Goal: Task Accomplishment & Management: Use online tool/utility

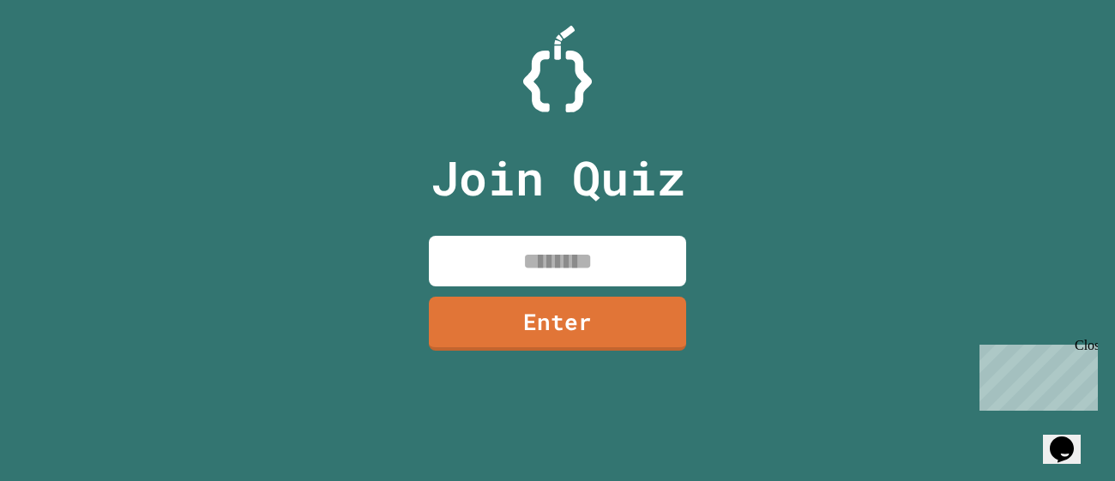
click at [629, 261] on input at bounding box center [557, 261] width 257 height 51
click at [539, 249] on input at bounding box center [557, 261] width 257 height 51
type input "********"
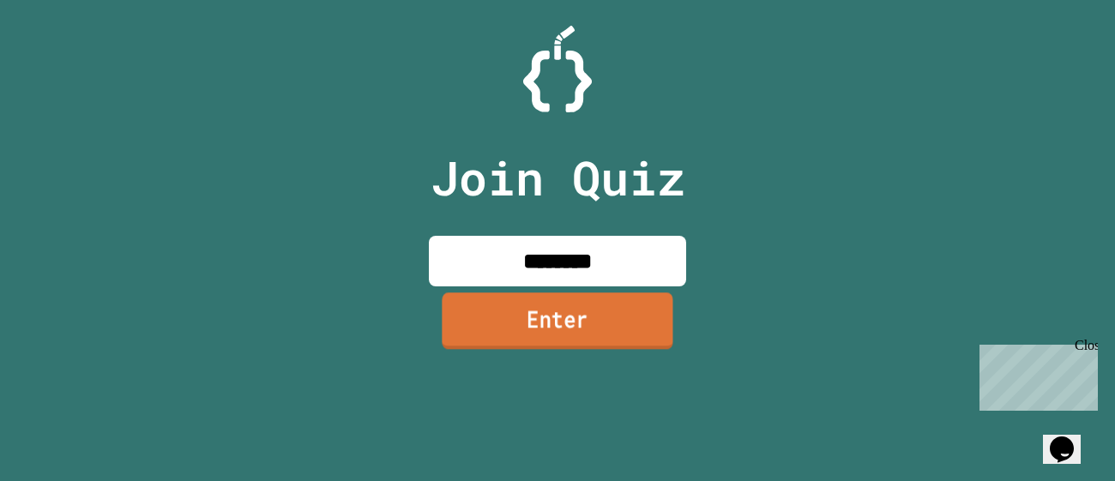
click at [553, 308] on link "Enter" at bounding box center [557, 320] width 231 height 57
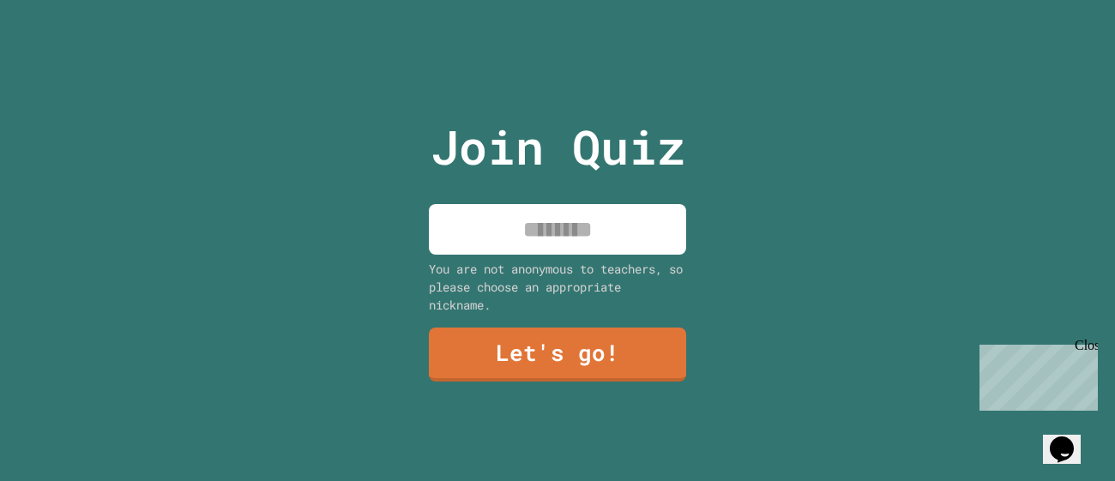
click at [526, 252] on input at bounding box center [557, 229] width 257 height 51
type input "******"
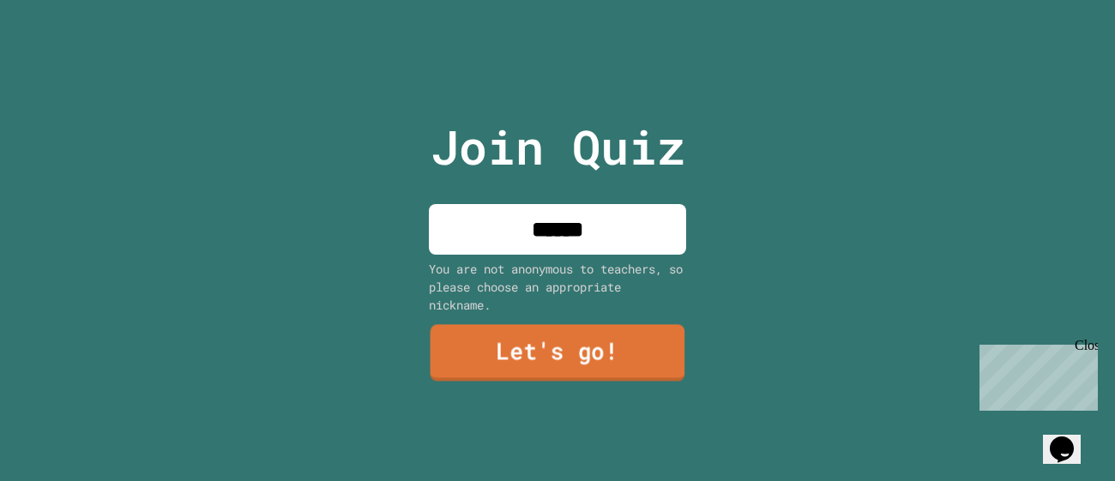
click at [545, 347] on link "Let's go!" at bounding box center [558, 353] width 255 height 57
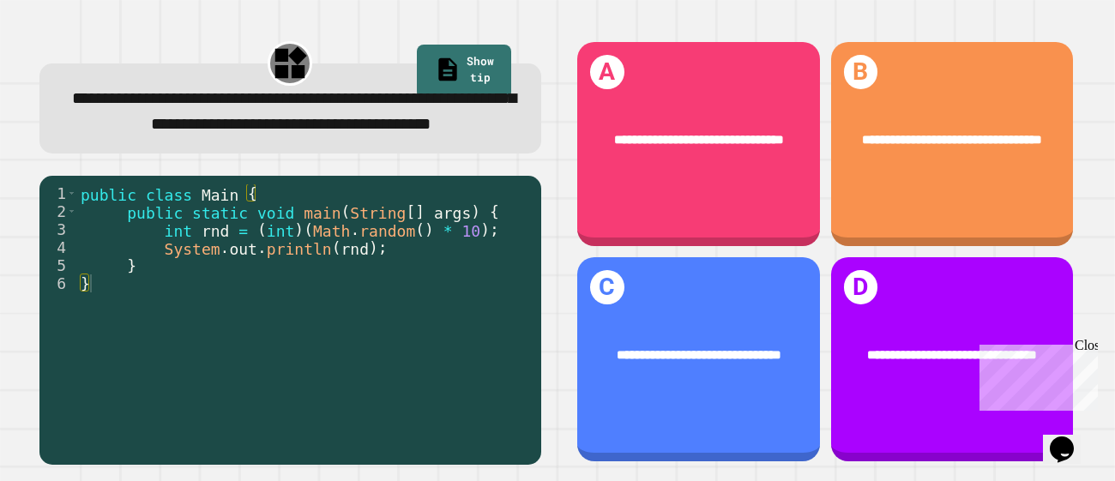
click at [1089, 347] on div "Close" at bounding box center [1085, 348] width 21 height 21
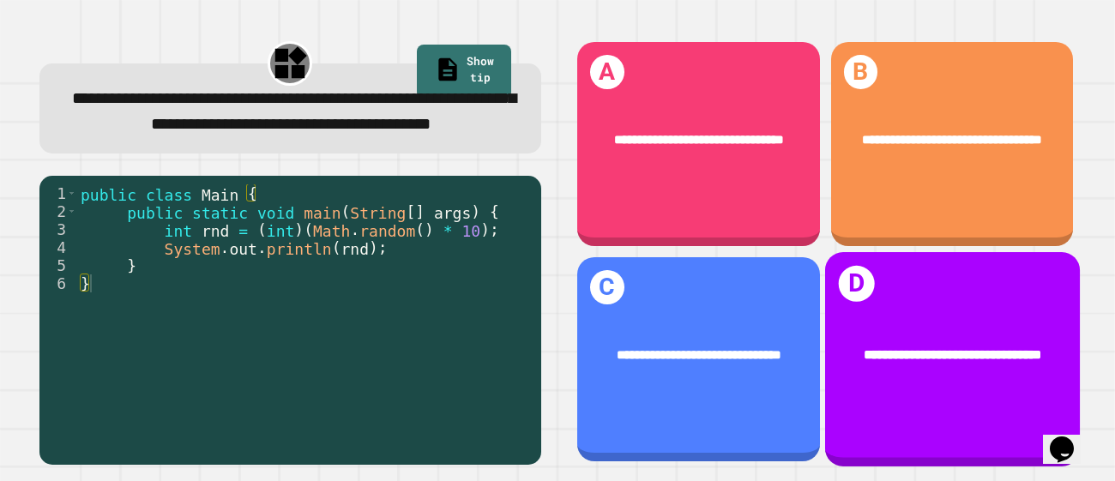
click at [973, 319] on div "**********" at bounding box center [951, 355] width 255 height 74
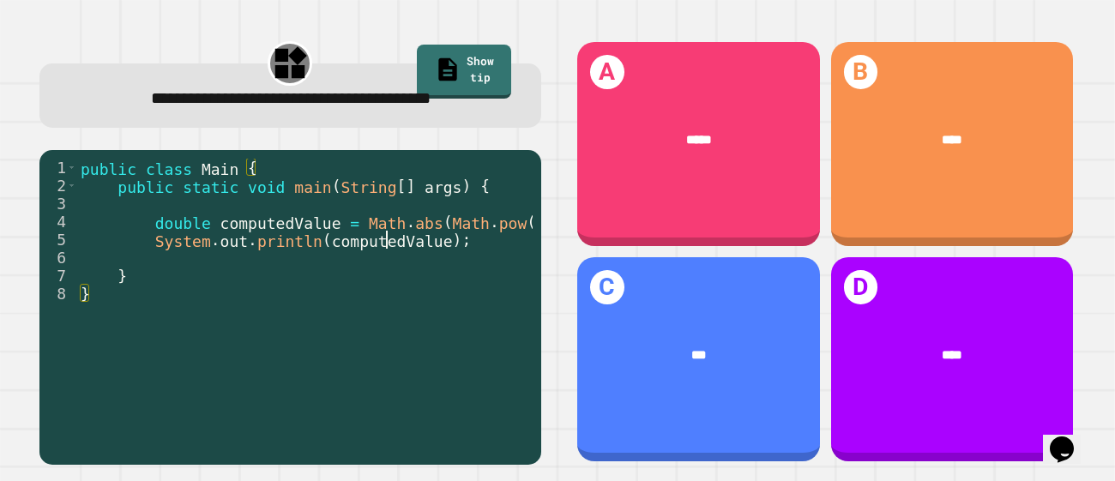
click at [385, 238] on div "public class Main { public static void main ( String [ ] args ) { double comput…" at bounding box center [344, 312] width 534 height 306
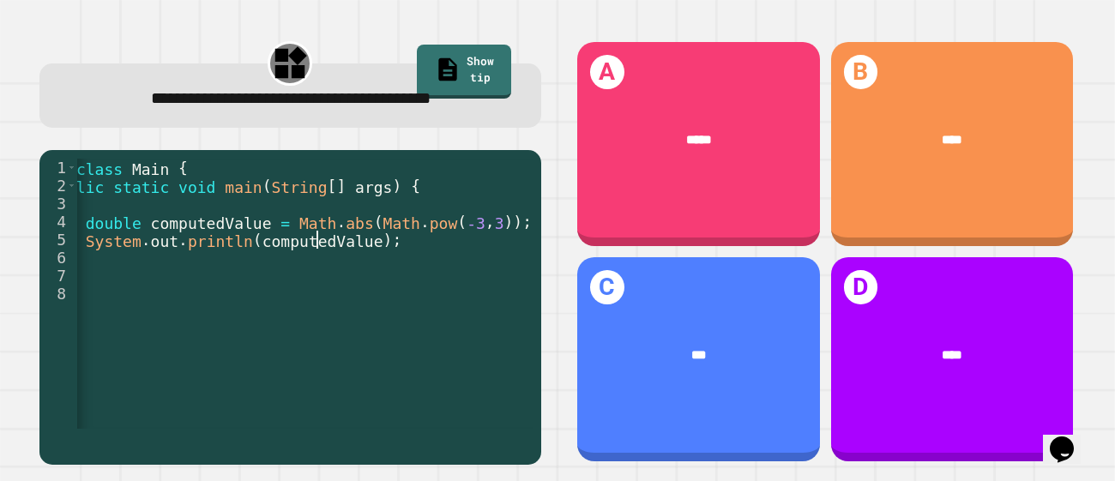
scroll to position [0, 79]
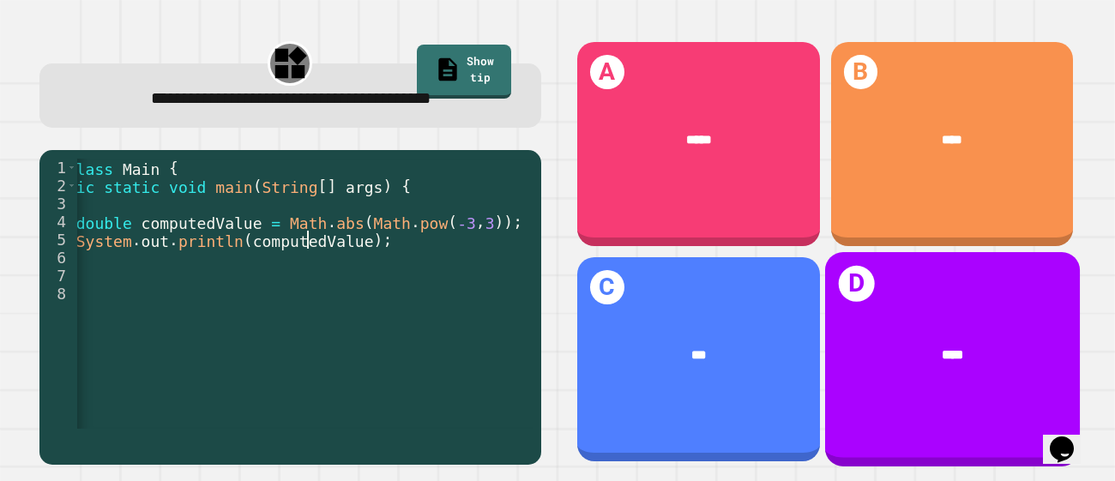
click at [934, 339] on div "****" at bounding box center [951, 355] width 255 height 74
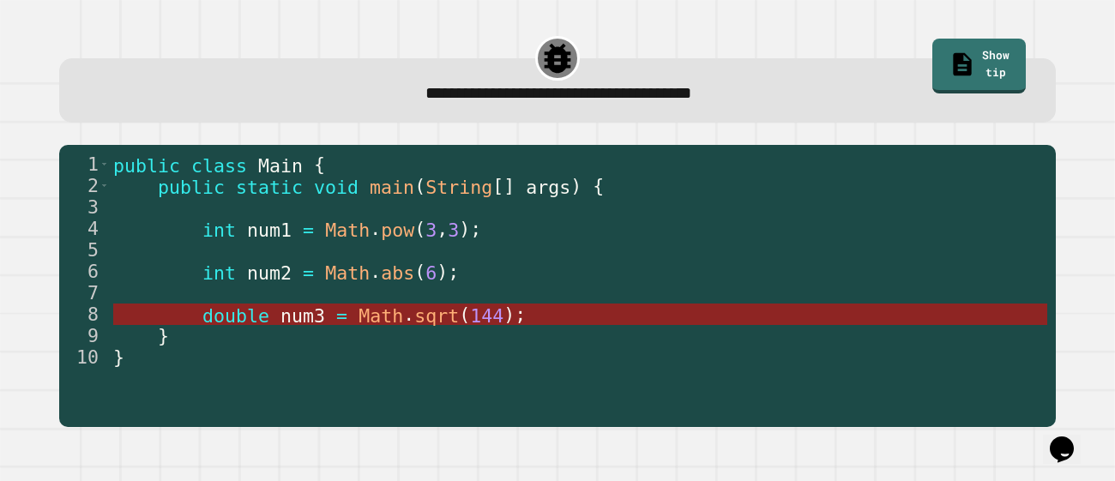
click at [372, 315] on span "Math" at bounding box center [380, 314] width 45 height 21
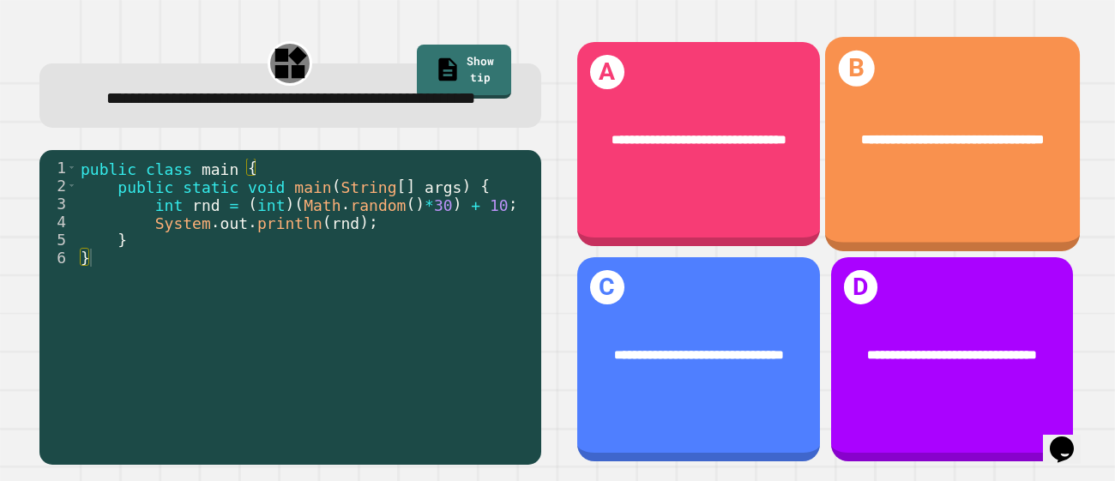
click at [952, 146] on span "**********" at bounding box center [952, 139] width 184 height 14
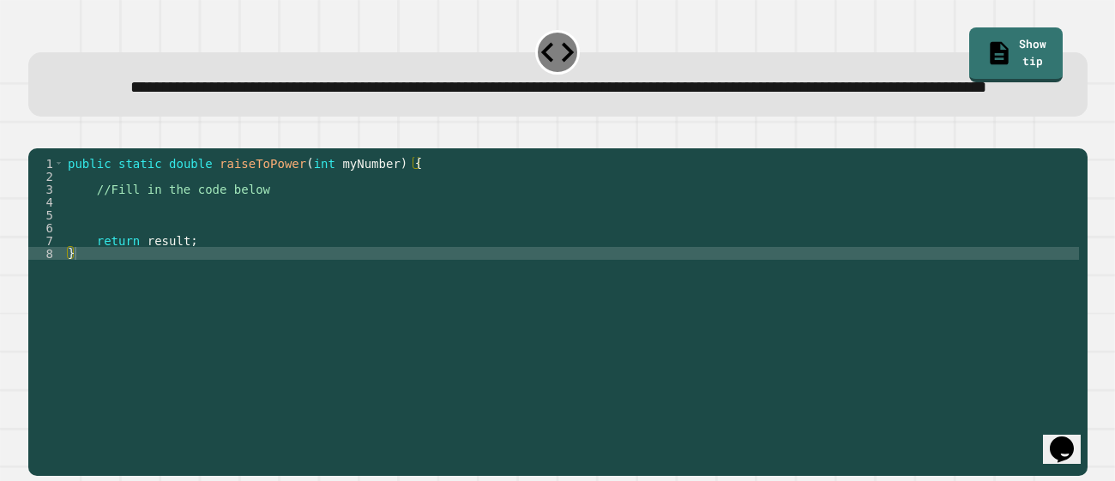
click at [226, 238] on div "public static double raiseToPower ( int myNumber ) { //Fill in the code below r…" at bounding box center [571, 292] width 1015 height 270
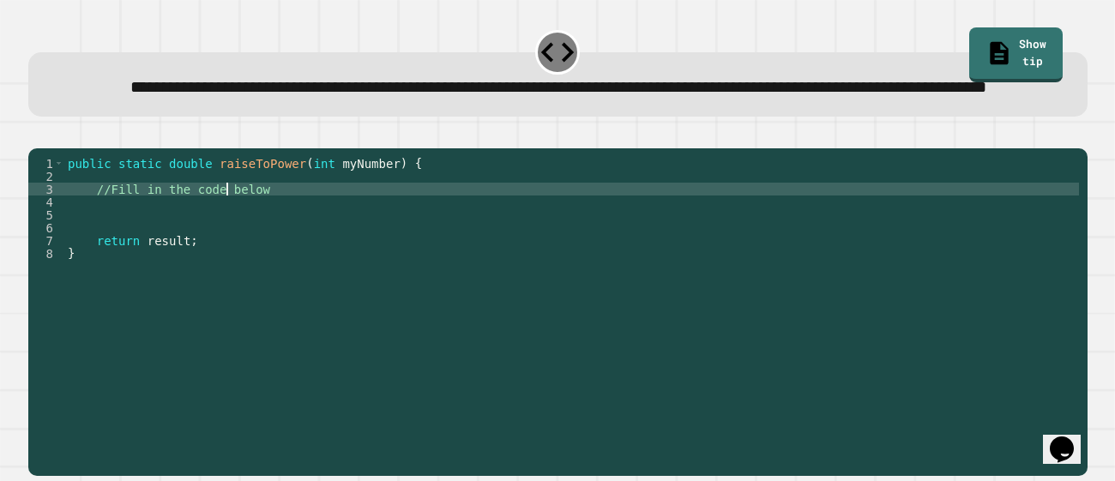
click at [279, 238] on div "public static double raiseToPower ( int myNumber ) { //Fill in the code below r…" at bounding box center [571, 292] width 1015 height 270
type textarea "**********"
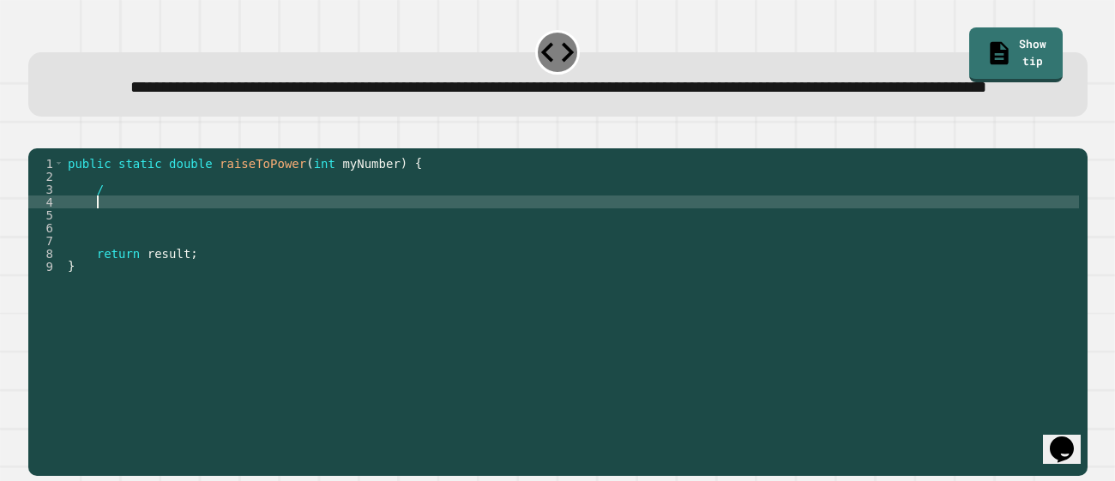
type textarea "**********"
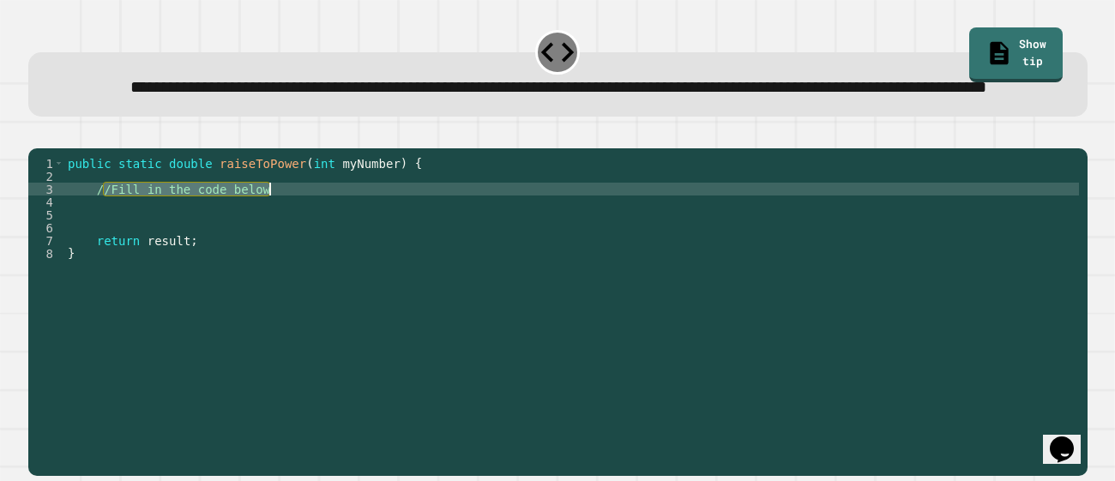
click at [304, 240] on div "public static double raiseToPower ( int myNumber ) { //Fill in the code below r…" at bounding box center [571, 279] width 1015 height 244
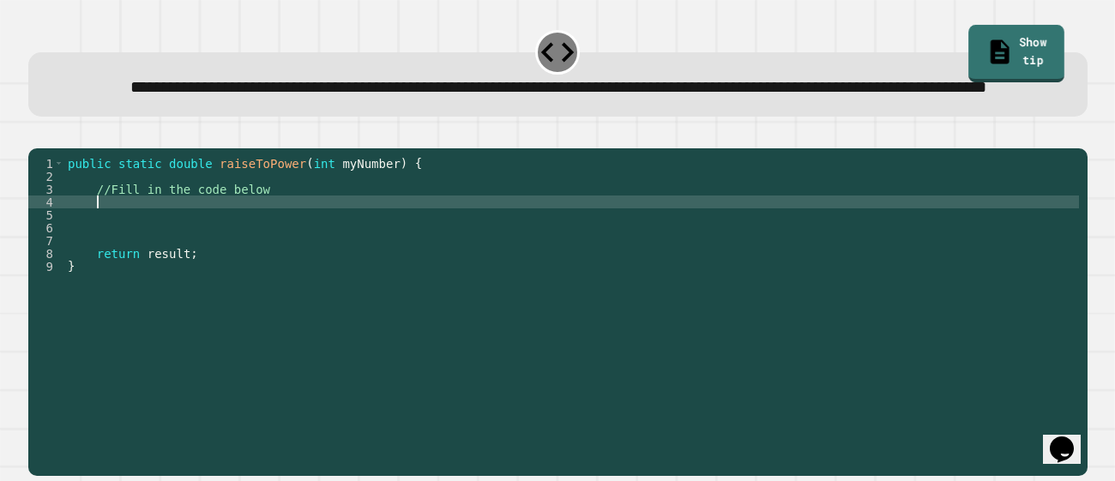
click at [990, 38] on link "Show tip" at bounding box center [1015, 53] width 95 height 57
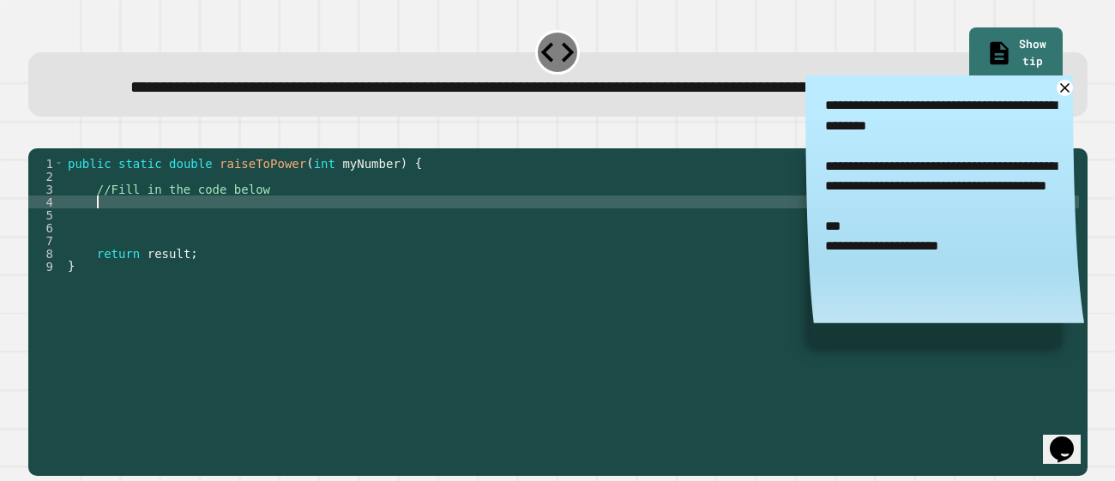
click at [310, 256] on div "public static double raiseToPower ( int myNumber ) { //Fill in the code below r…" at bounding box center [571, 292] width 1015 height 270
type textarea "*"
click at [1067, 94] on icon at bounding box center [1064, 88] width 12 height 12
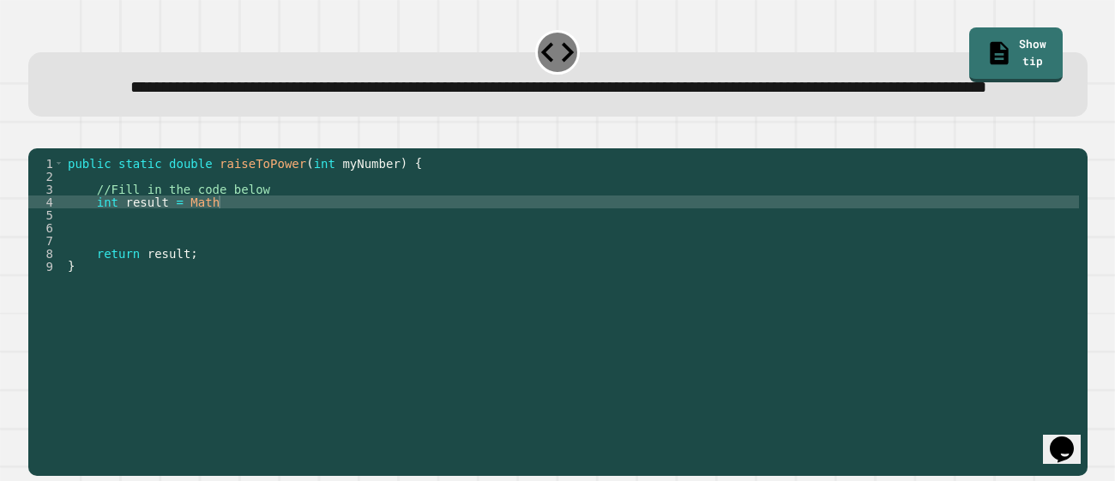
click at [670, 250] on div "public static double raiseToPower ( int myNumber ) { //Fill in the code below i…" at bounding box center [571, 292] width 1015 height 270
click at [562, 255] on div "public static double raiseToPower ( int myNumber ) { //Fill in the code below i…" at bounding box center [571, 292] width 1015 height 270
click at [37, 135] on icon "button" at bounding box center [37, 135] width 0 height 0
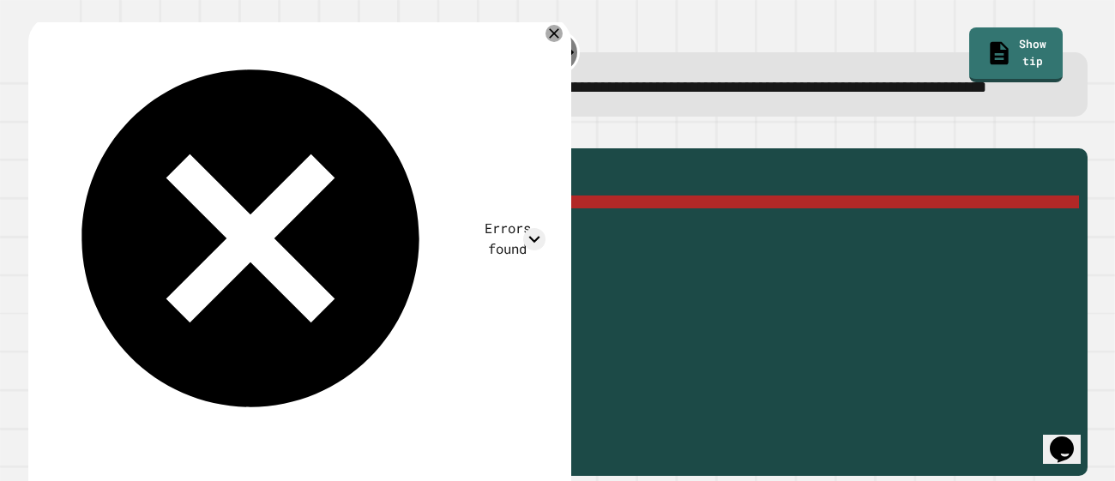
click at [221, 305] on div "public static double raiseToPower ( int myNumber ) { //Fill in the code below i…" at bounding box center [571, 292] width 1015 height 270
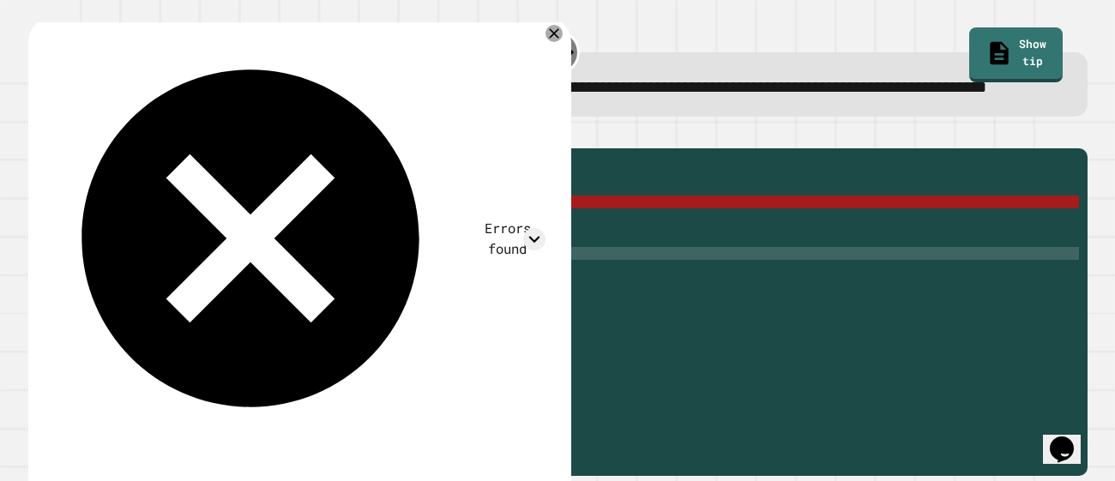
scroll to position [0, 8]
click at [119, 252] on div "public static double raiseToPower ( int myNumber ) { //Fill in the code below i…" at bounding box center [571, 292] width 1015 height 270
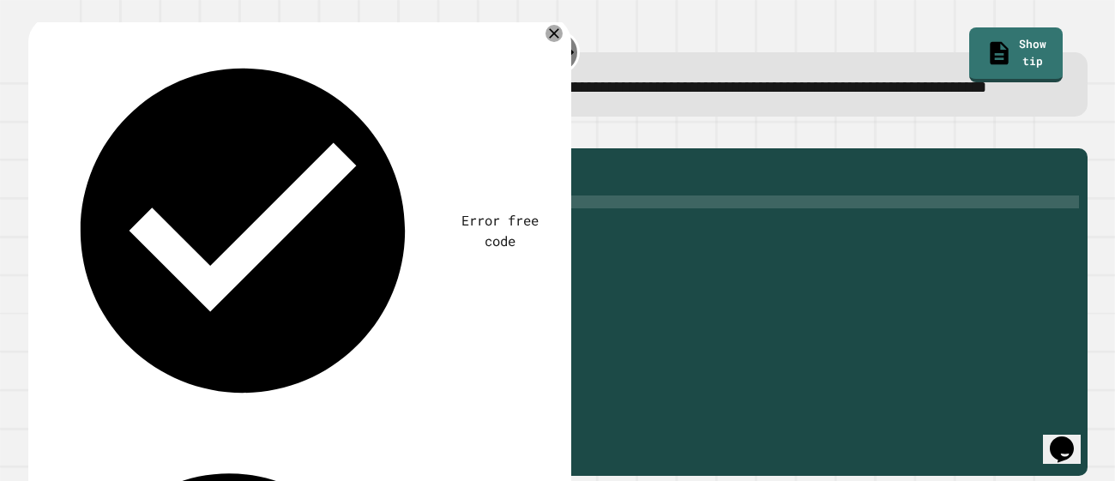
scroll to position [0, 5]
type textarea "**********"
click at [37, 135] on icon "button" at bounding box center [37, 135] width 0 height 0
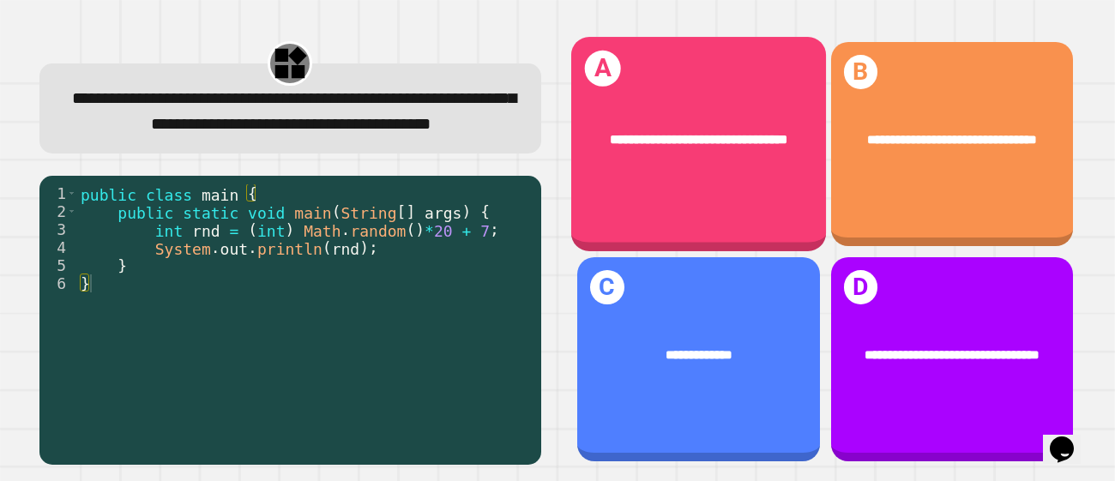
click at [696, 174] on div "**********" at bounding box center [698, 140] width 255 height 74
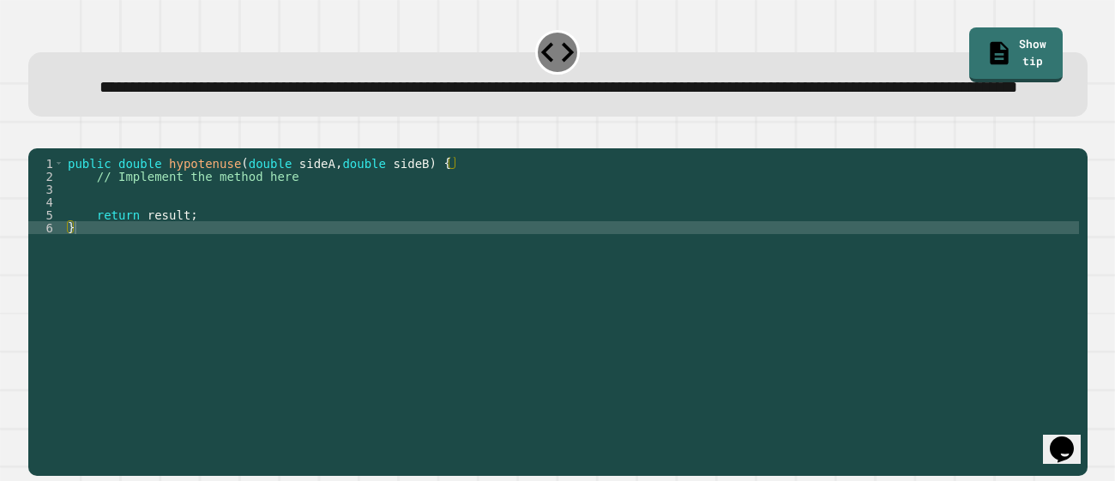
click at [286, 258] on div "public double hypotenuse ( double sideA , double sideB ) { // Implement the met…" at bounding box center [571, 292] width 1015 height 270
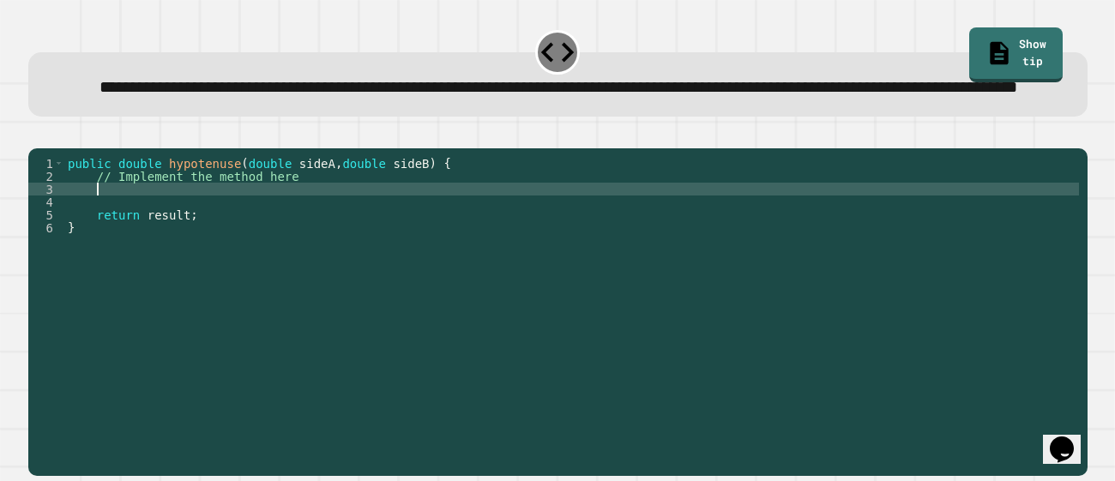
click at [254, 237] on div "public double hypotenuse ( double sideA , double sideB ) { // Implement the met…" at bounding box center [571, 292] width 1015 height 270
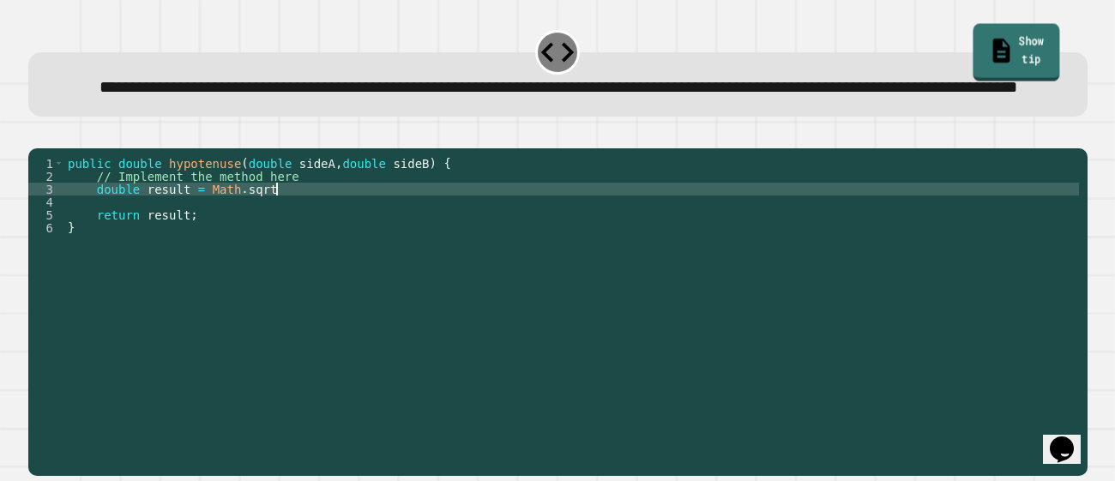
click at [1003, 56] on link "Show tip" at bounding box center [1015, 52] width 87 height 57
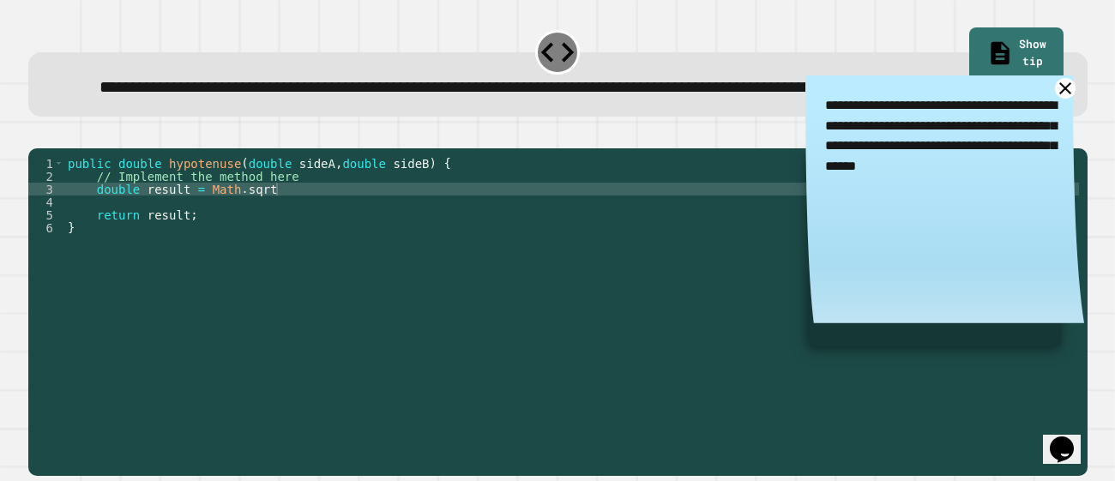
click at [1067, 94] on icon at bounding box center [1064, 88] width 12 height 12
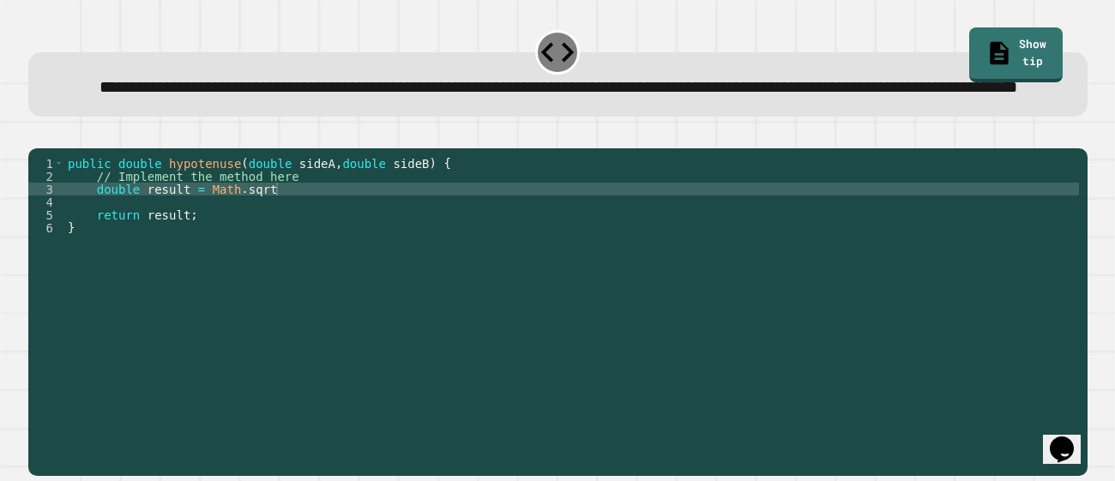
click at [300, 243] on div "public double hypotenuse ( double sideA , double sideB ) { // Implement the met…" at bounding box center [571, 292] width 1015 height 270
click at [37, 135] on icon "button" at bounding box center [37, 135] width 0 height 0
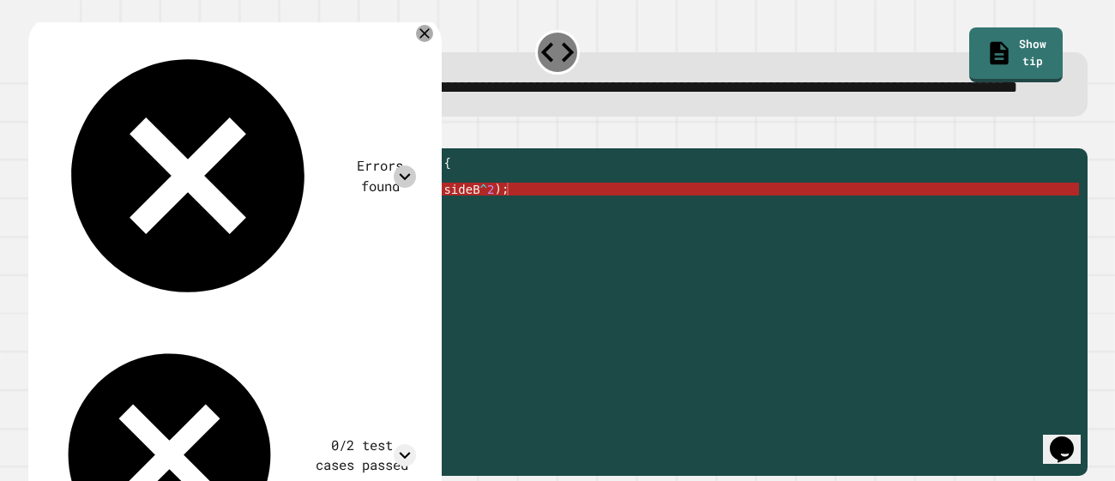
click at [415, 166] on icon at bounding box center [405, 177] width 22 height 22
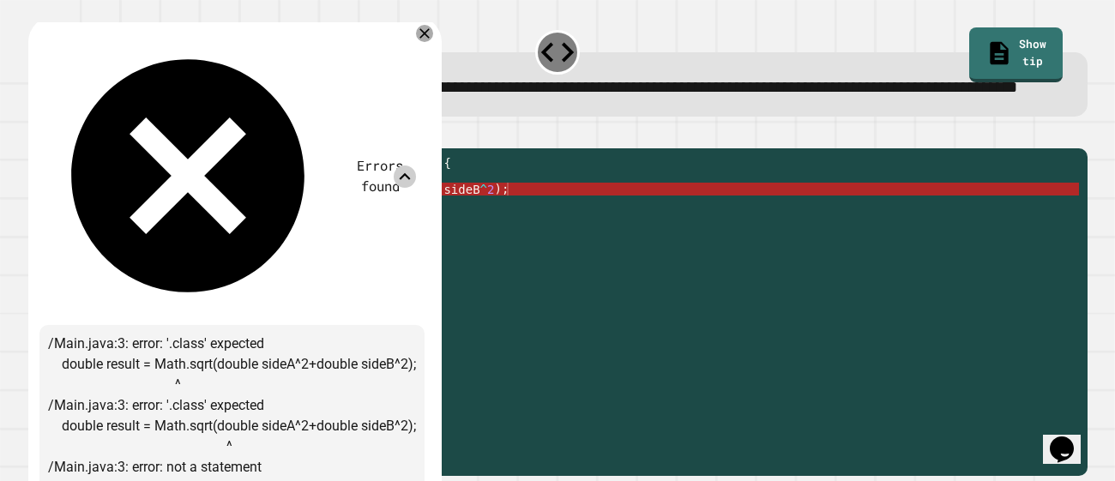
click at [415, 166] on icon at bounding box center [405, 177] width 22 height 22
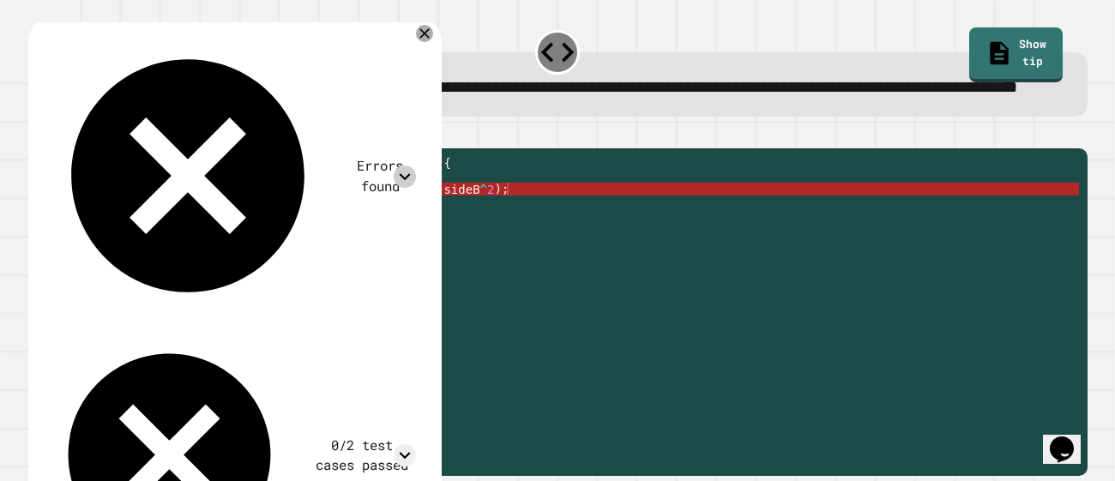
click at [376, 234] on div "public double hypotenuse ( double sideA , double sideB ) { // Implement the met…" at bounding box center [571, 292] width 1015 height 270
click at [380, 238] on div "public double hypotenuse ( double sideA , double sideB ) { // Implement the met…" at bounding box center [571, 292] width 1015 height 270
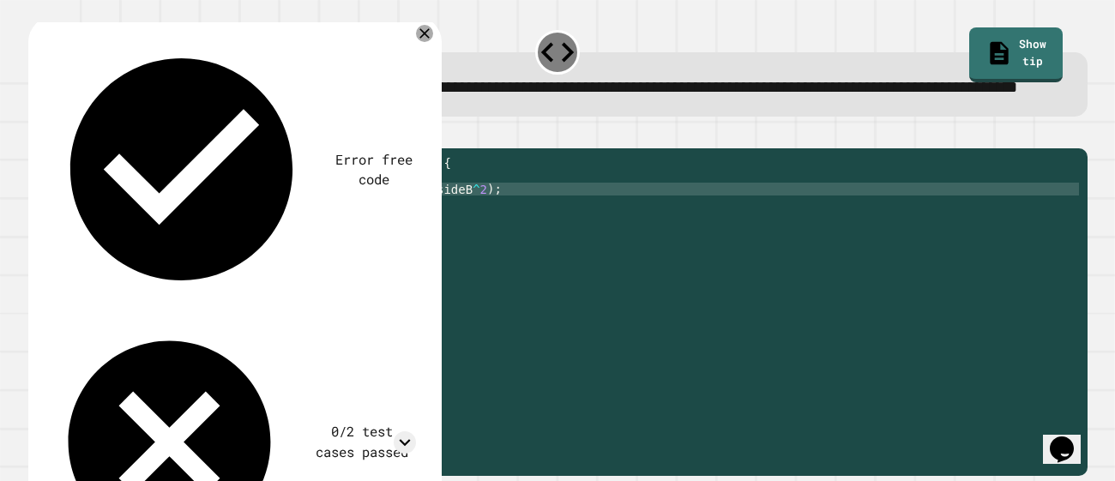
scroll to position [0, 29]
click at [475, 238] on div "public double hypotenuse ( double sideA , double sideB ) { // Implement the met…" at bounding box center [571, 292] width 1015 height 270
click at [283, 239] on div "public double hypotenuse ( double sideA , double sideB ) { // Implement the met…" at bounding box center [571, 292] width 1015 height 270
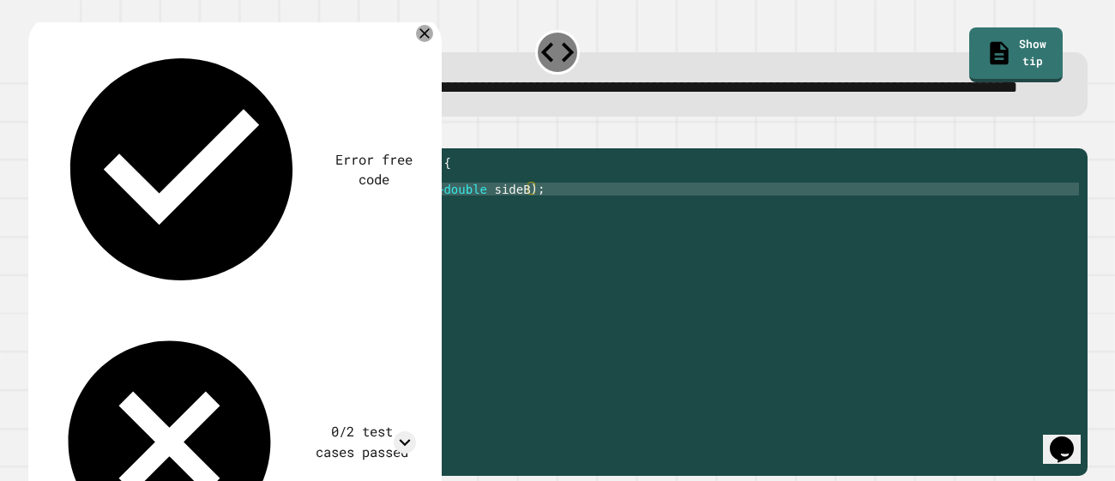
click at [433, 241] on div "public double hypotenuse ( double sideA , double sideB ) { // Implement the met…" at bounding box center [571, 292] width 1015 height 270
click at [471, 240] on div "public double hypotenuse ( double sideA , double sideB ) { // Implement the met…" at bounding box center [571, 292] width 1015 height 270
click at [623, 239] on div "public double hypotenuse ( double sideA , double sideB ) { // Implement the met…" at bounding box center [571, 292] width 1015 height 270
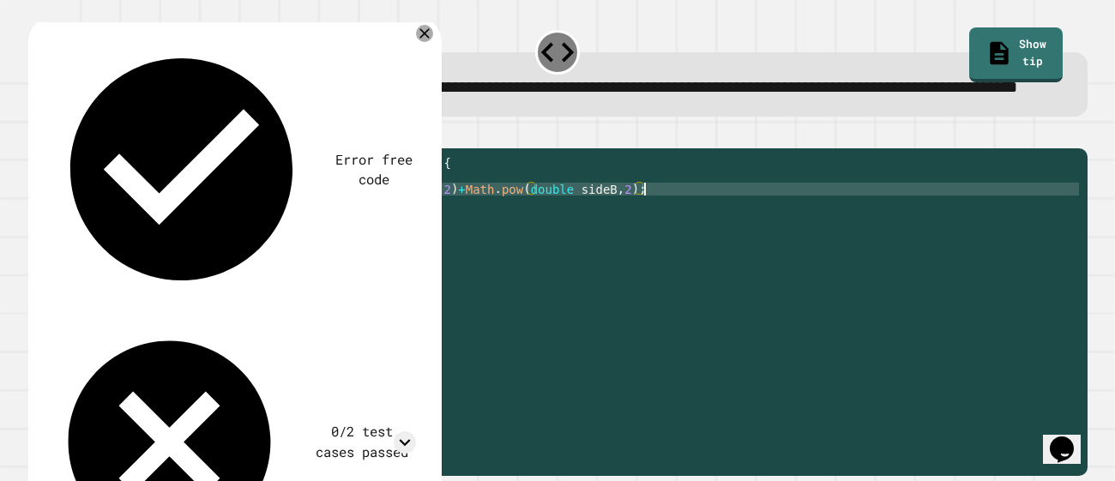
scroll to position [0, 41]
click at [51, 151] on icon "button" at bounding box center [48, 145] width 9 height 12
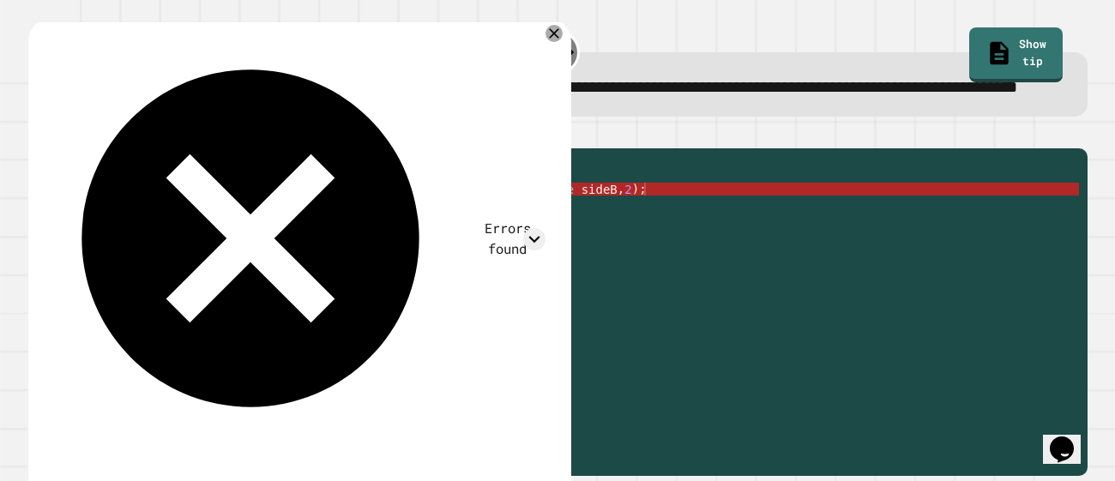
click at [535, 228] on icon at bounding box center [534, 239] width 22 height 22
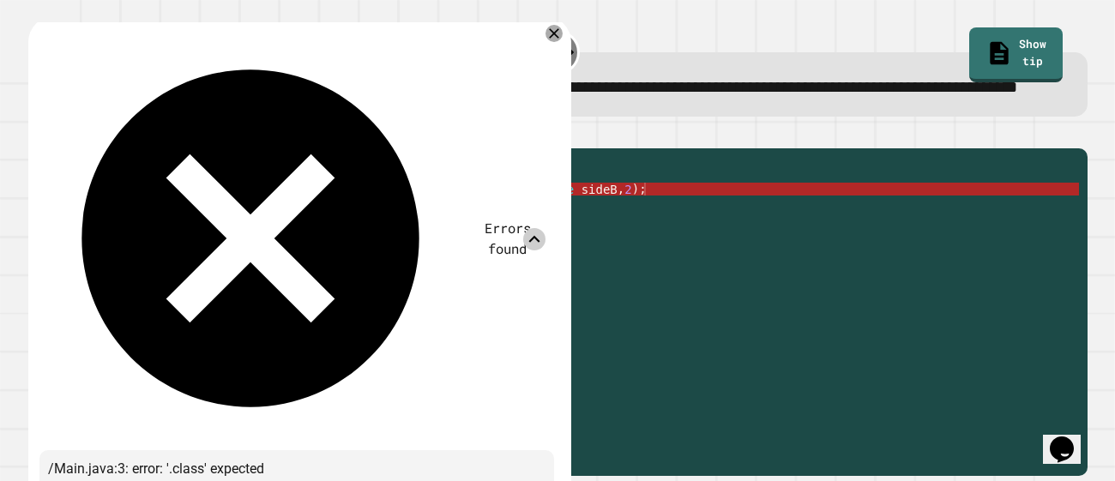
click at [534, 228] on icon at bounding box center [534, 239] width 22 height 22
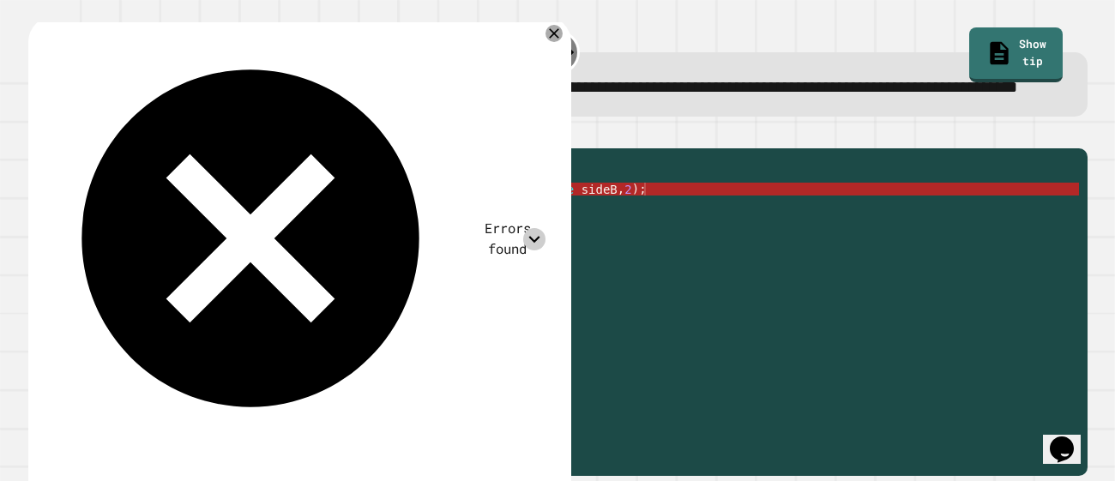
click at [672, 243] on div "public double hypotenuse ( double sideA , double sideB ) { // Implement the met…" at bounding box center [571, 292] width 1015 height 270
click at [464, 242] on div "public double hypotenuse ( double sideA , double sideB ) { // Implement the met…" at bounding box center [571, 292] width 1015 height 270
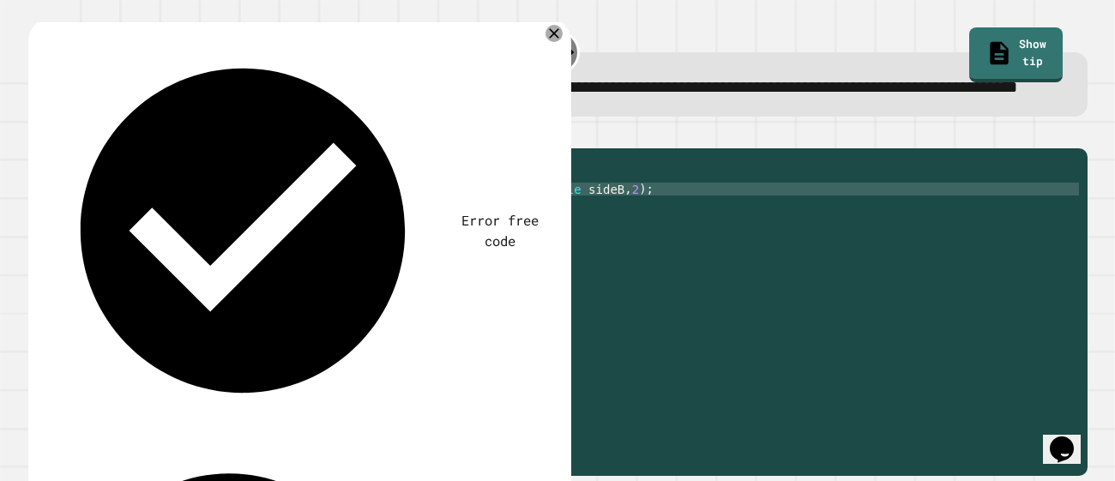
click at [479, 239] on div "public double hypotenuse ( double sideA , double sideB ) { // Implement the met…" at bounding box center [571, 292] width 1015 height 270
click at [551, 39] on icon at bounding box center [554, 33] width 12 height 12
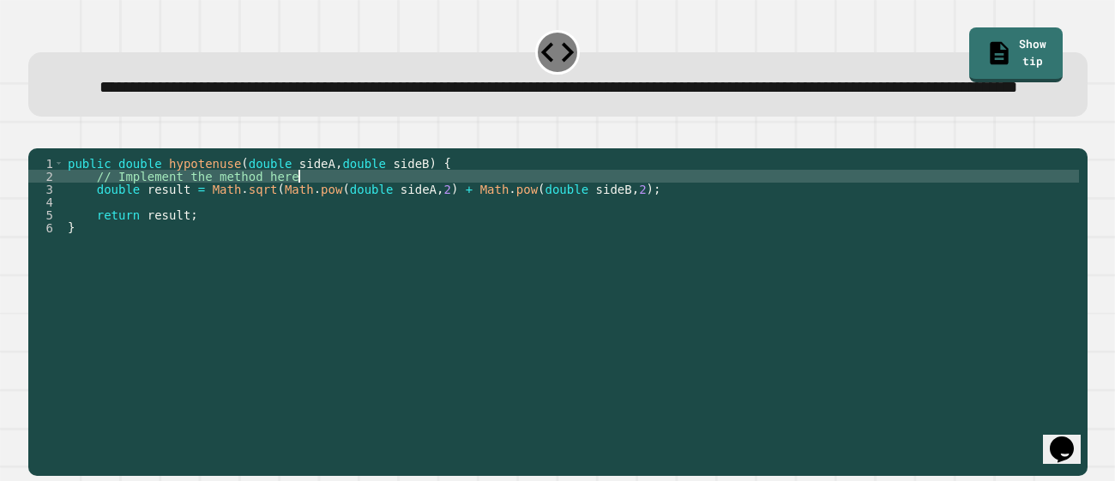
scroll to position [0, 15]
click at [665, 233] on div "public double hypotenuse ( double sideA , double sideB ) { // Implement the met…" at bounding box center [571, 292] width 1015 height 270
click at [661, 239] on div "public double hypotenuse ( double sideA , double sideB ) { // Implement the met…" at bounding box center [571, 292] width 1015 height 270
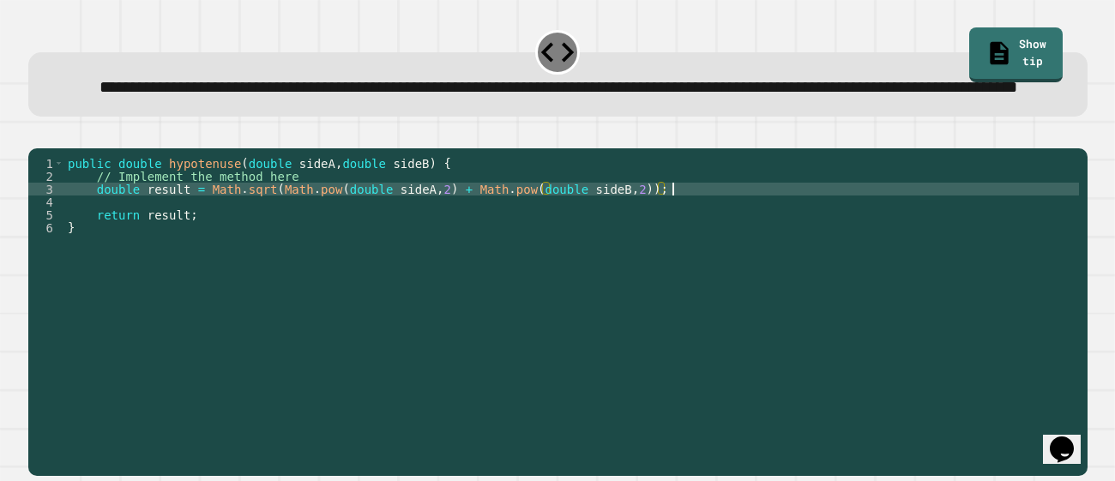
scroll to position [0, 42]
type textarea "**********"
click at [37, 135] on icon "button" at bounding box center [37, 135] width 0 height 0
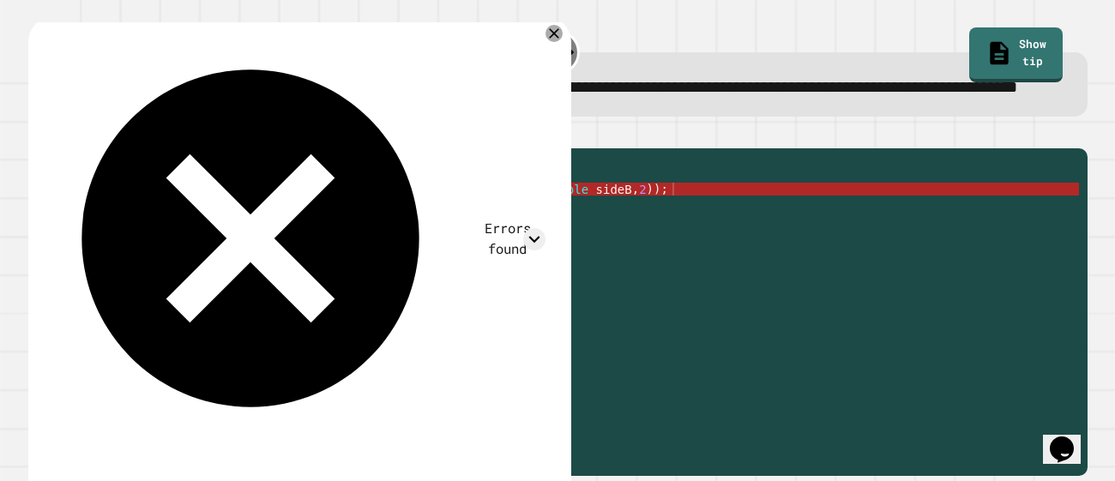
click at [470, 219] on div "Errors found" at bounding box center [507, 239] width 75 height 40
click at [525, 228] on icon at bounding box center [534, 239] width 22 height 22
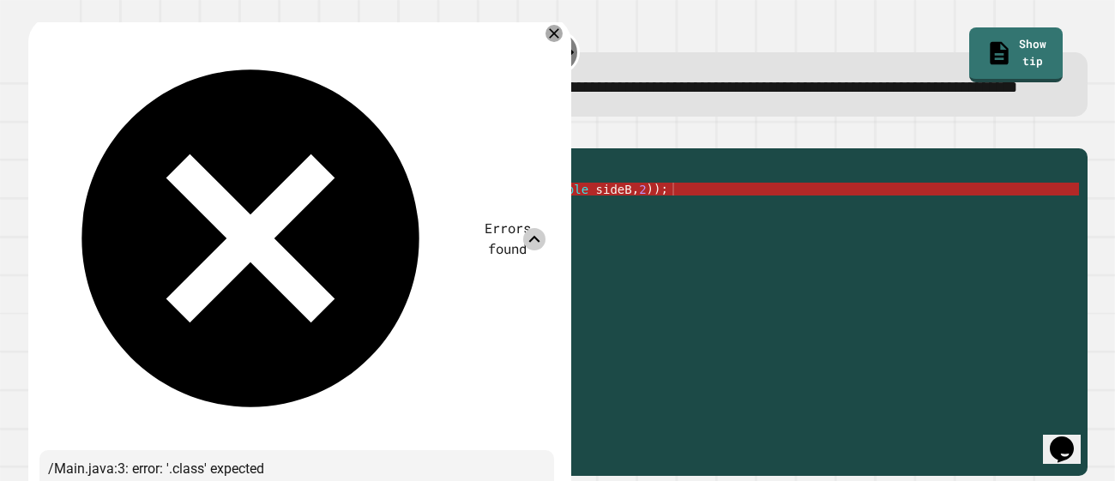
click at [525, 228] on icon at bounding box center [534, 239] width 22 height 22
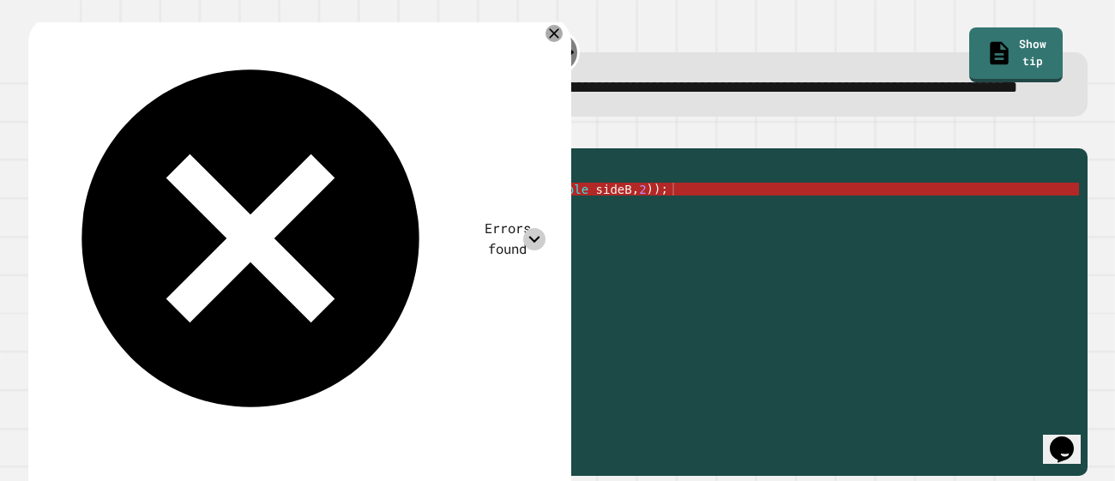
click at [705, 241] on div "public double hypotenuse ( double sideA , double sideB ) { // Implement the met…" at bounding box center [571, 292] width 1015 height 270
